Goal: Transaction & Acquisition: Purchase product/service

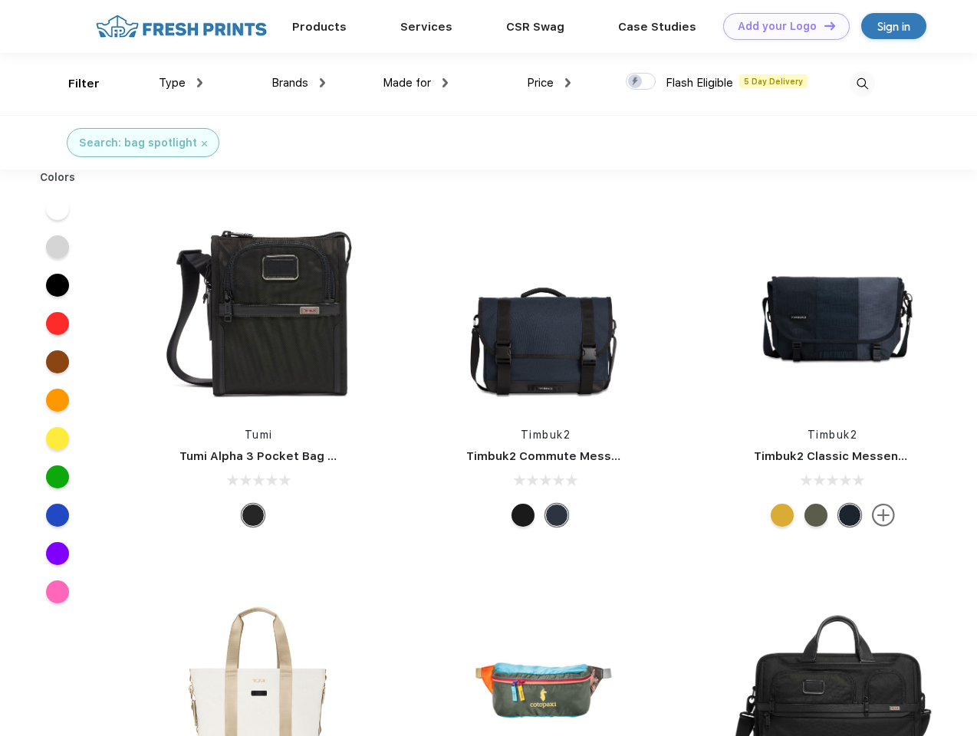
click at [781, 26] on link "Add your Logo Design Tool" at bounding box center [786, 26] width 127 height 27
click at [0, 0] on div "Design Tool" at bounding box center [0, 0] width 0 height 0
click at [823, 25] on link "Add your Logo Design Tool" at bounding box center [786, 26] width 127 height 27
click at [74, 84] on div "Filter" at bounding box center [83, 84] width 31 height 18
click at [181, 83] on span "Type" at bounding box center [172, 83] width 27 height 14
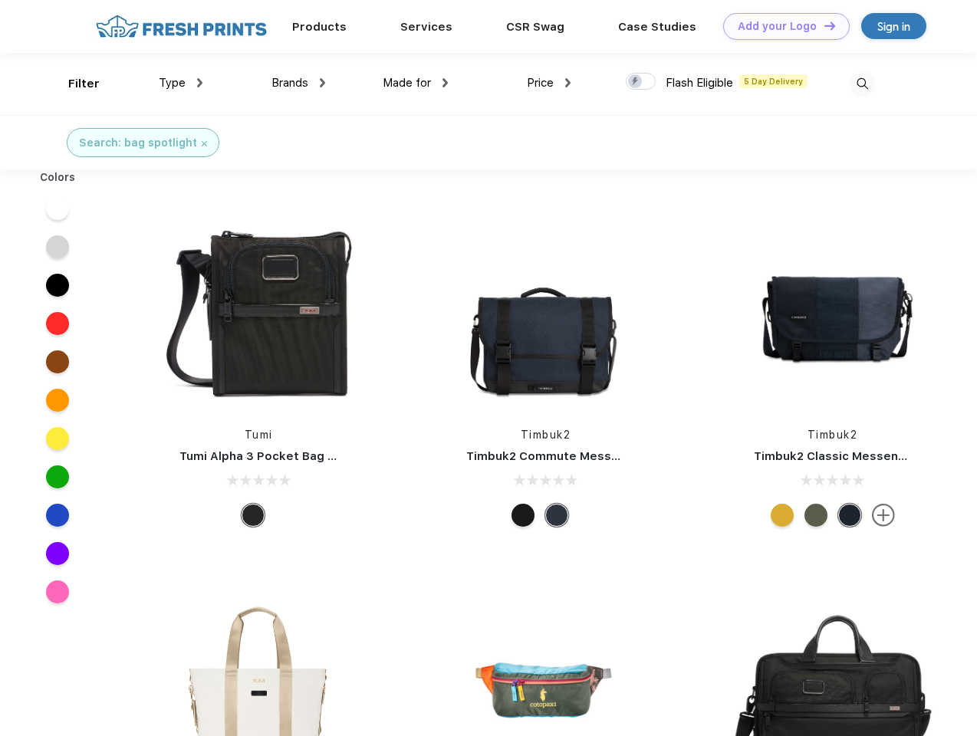
click at [298, 83] on span "Brands" at bounding box center [289, 83] width 37 height 14
click at [416, 83] on span "Made for" at bounding box center [407, 83] width 48 height 14
click at [549, 83] on span "Price" at bounding box center [540, 83] width 27 height 14
click at [641, 82] on div at bounding box center [641, 81] width 30 height 17
click at [636, 82] on input "checkbox" at bounding box center [631, 77] width 10 height 10
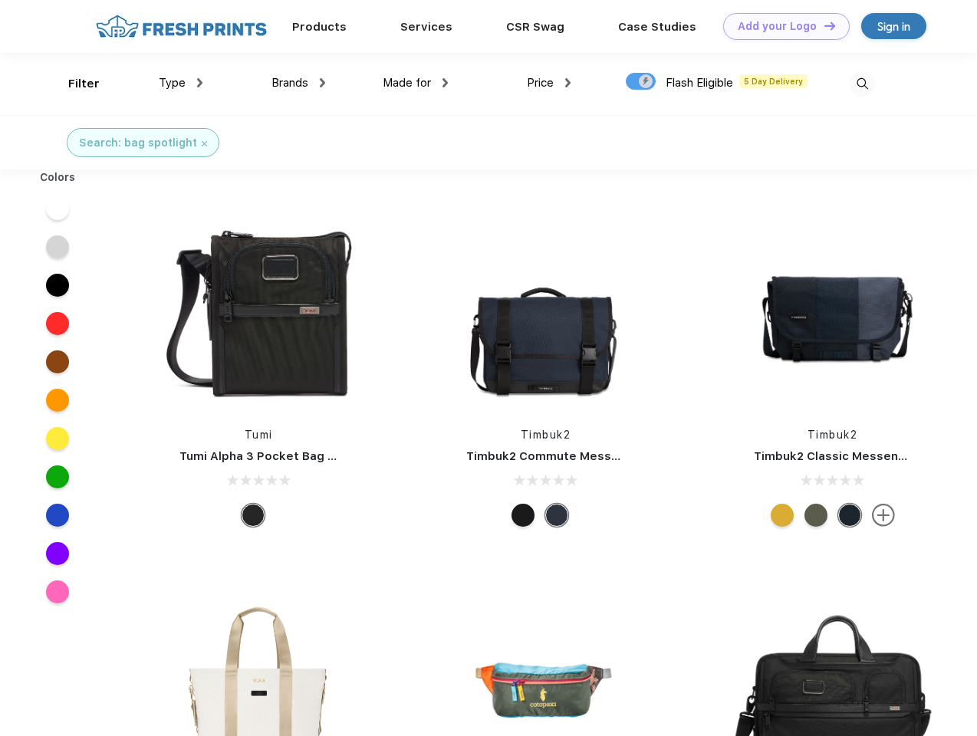
click at [862, 84] on img at bounding box center [862, 83] width 25 height 25
